Goal: Transaction & Acquisition: Book appointment/travel/reservation

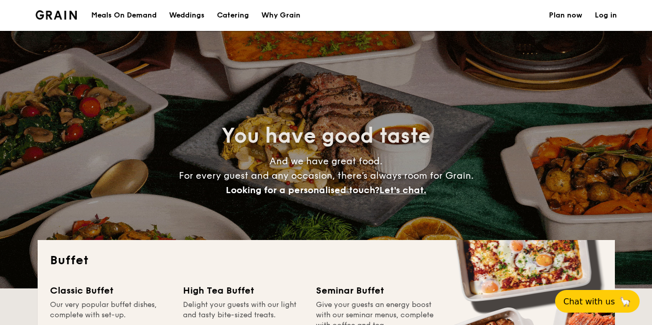
select select
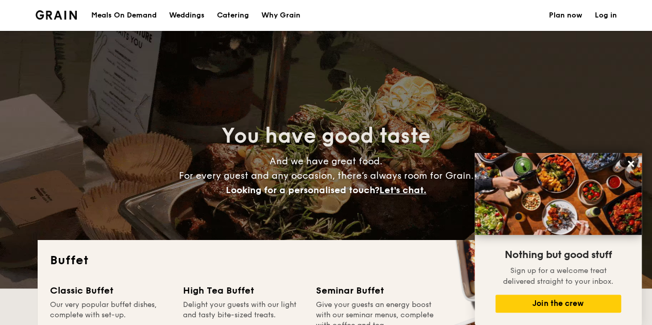
scroll to position [206, 0]
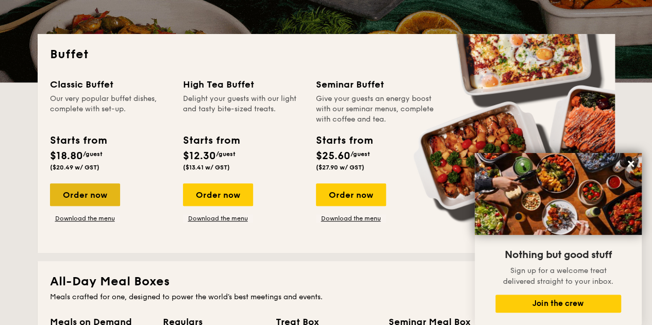
click at [100, 194] on div "Order now" at bounding box center [85, 195] width 70 height 23
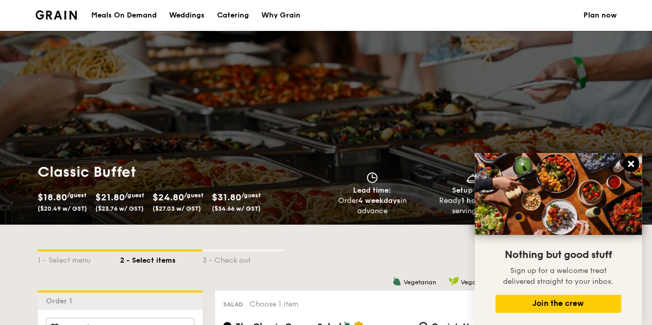
click at [634, 164] on icon at bounding box center [630, 163] width 9 height 9
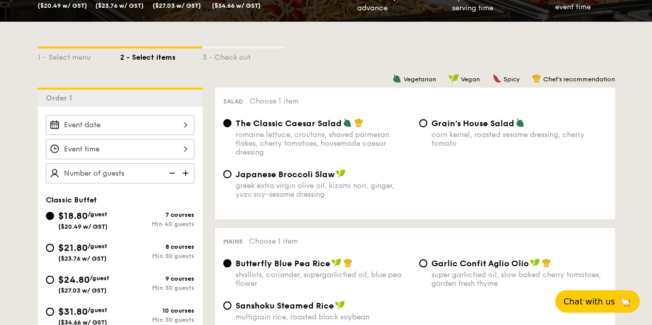
scroll to position [206, 0]
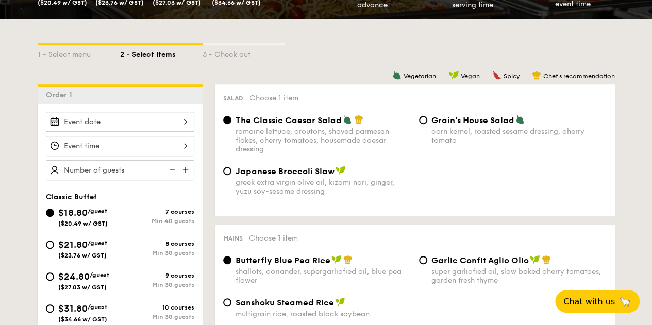
click at [189, 173] on img at bounding box center [186, 170] width 15 height 20
type input "40 guests"
click at [172, 169] on img at bounding box center [170, 170] width 15 height 20
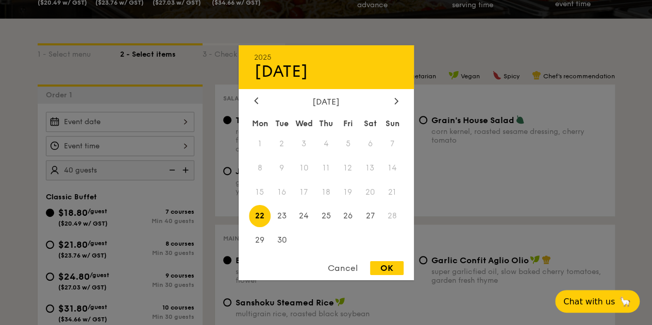
click at [153, 115] on div "2025 Sep [DATE] Tue Wed Thu Fri Sat Sun 1 2 3 4 5 6 7 8 9 10 11 12 13 14 15 16 …" at bounding box center [120, 122] width 148 height 20
click at [392, 212] on span "28" at bounding box center [392, 216] width 22 height 22
click at [392, 215] on span "28" at bounding box center [392, 216] width 22 height 22
click at [388, 213] on span "28" at bounding box center [392, 216] width 22 height 22
click at [390, 215] on span "28" at bounding box center [392, 216] width 22 height 22
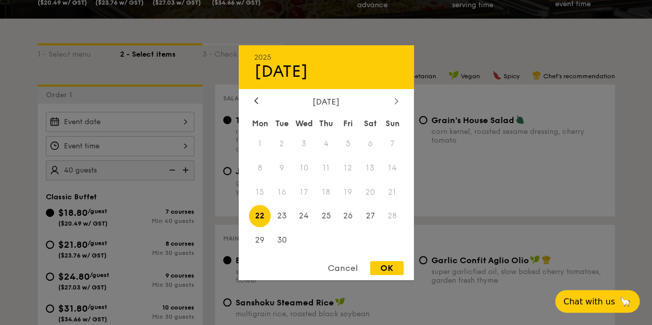
click at [400, 102] on div at bounding box center [396, 101] width 9 height 10
click at [259, 101] on div at bounding box center [256, 101] width 9 height 10
click at [398, 210] on span "28" at bounding box center [392, 216] width 22 height 22
click at [394, 215] on span "28" at bounding box center [392, 216] width 22 height 22
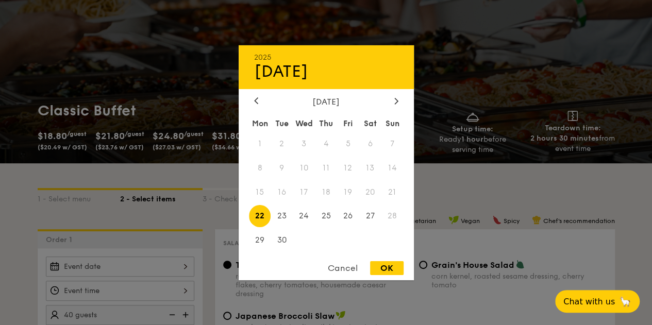
scroll to position [52, 0]
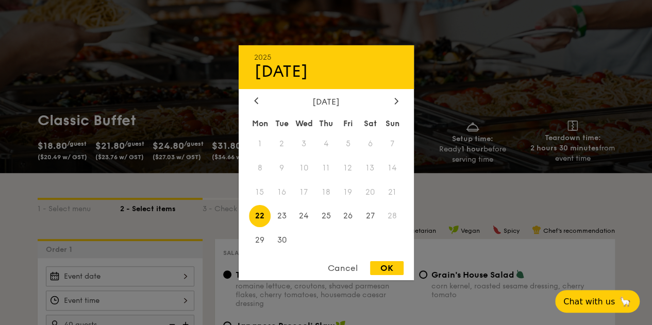
click at [442, 189] on div at bounding box center [326, 162] width 652 height 325
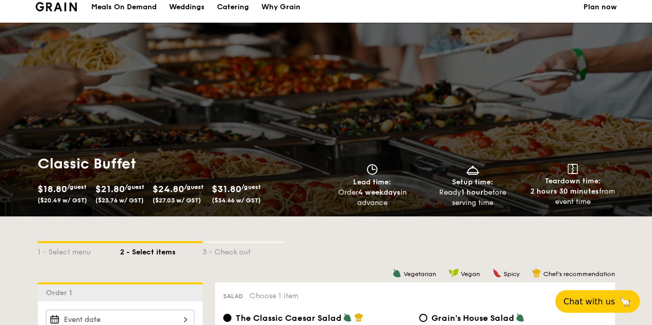
scroll to position [0, 0]
